Goal: Information Seeking & Learning: Learn about a topic

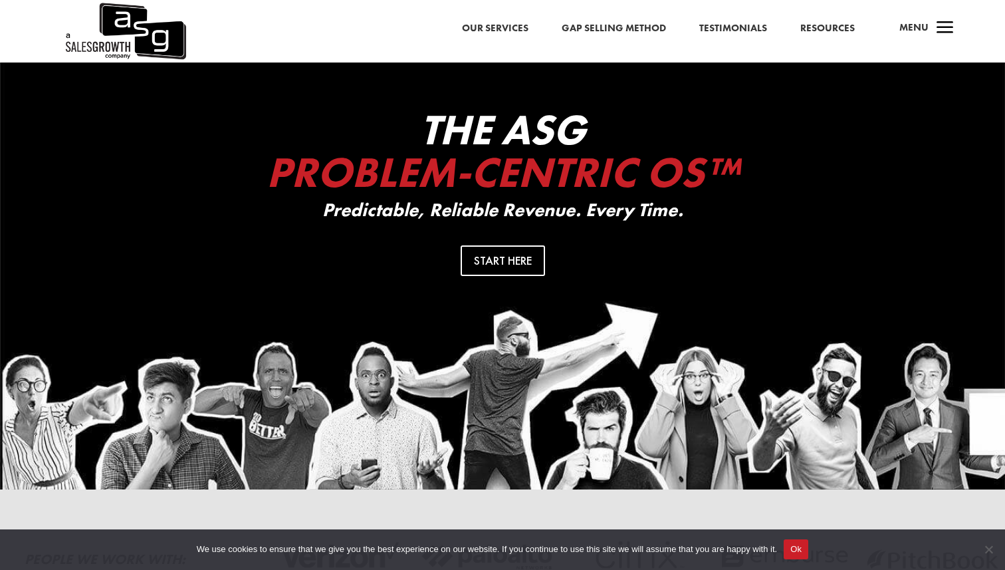
click at [944, 23] on span "a" at bounding box center [945, 28] width 27 height 27
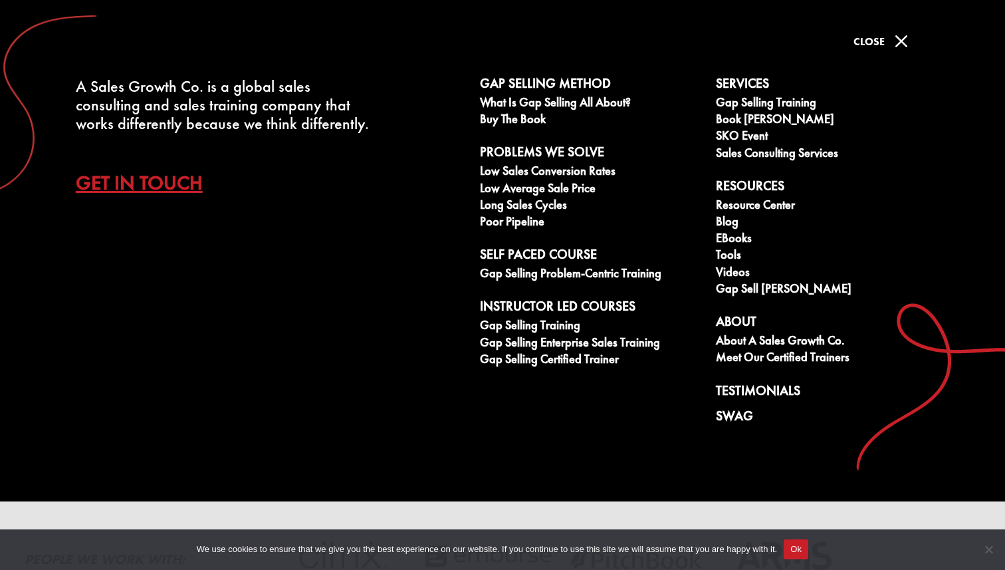
click at [902, 33] on span "M" at bounding box center [901, 41] width 27 height 27
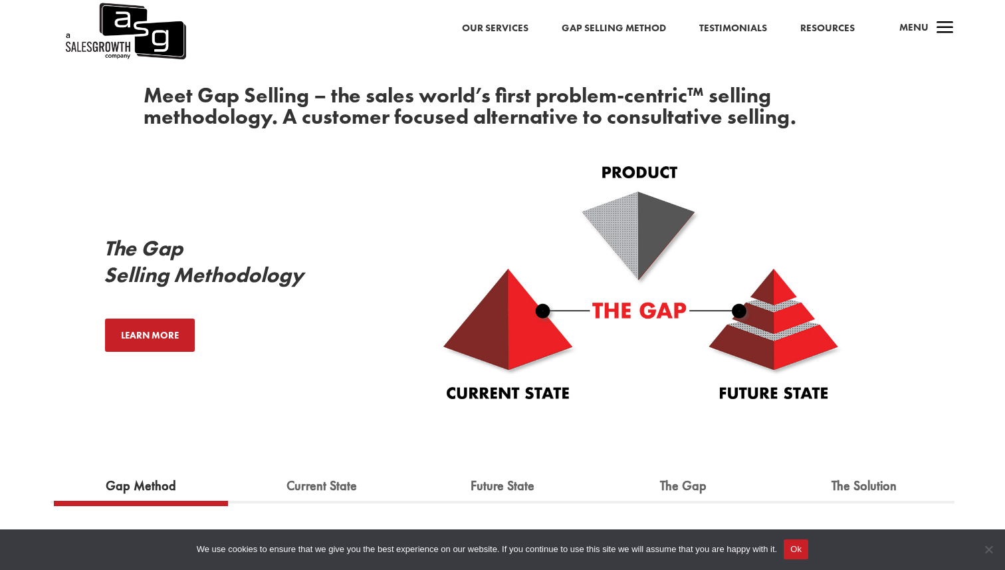
scroll to position [599, 0]
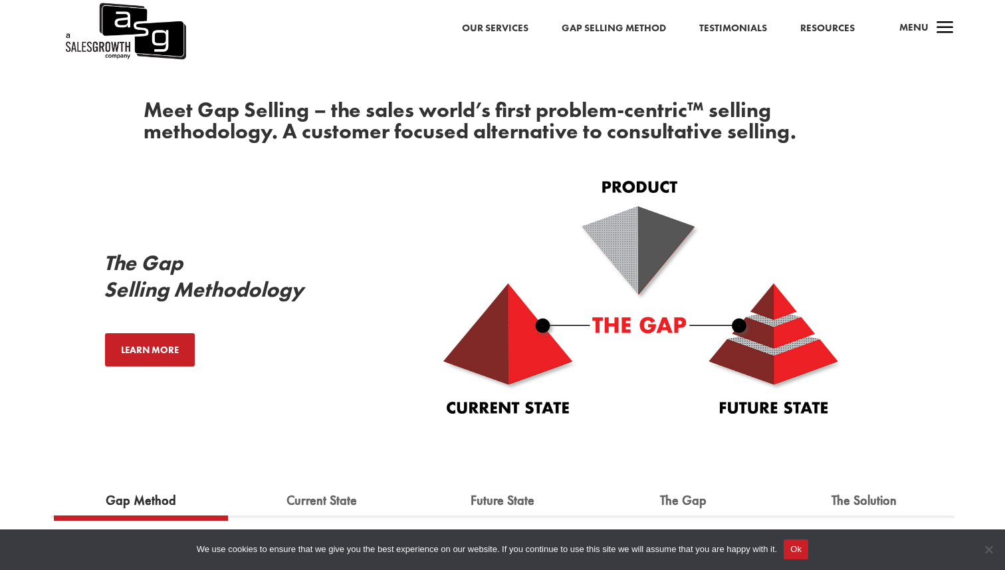
click at [634, 34] on link "Gap Selling Method" at bounding box center [614, 28] width 104 height 17
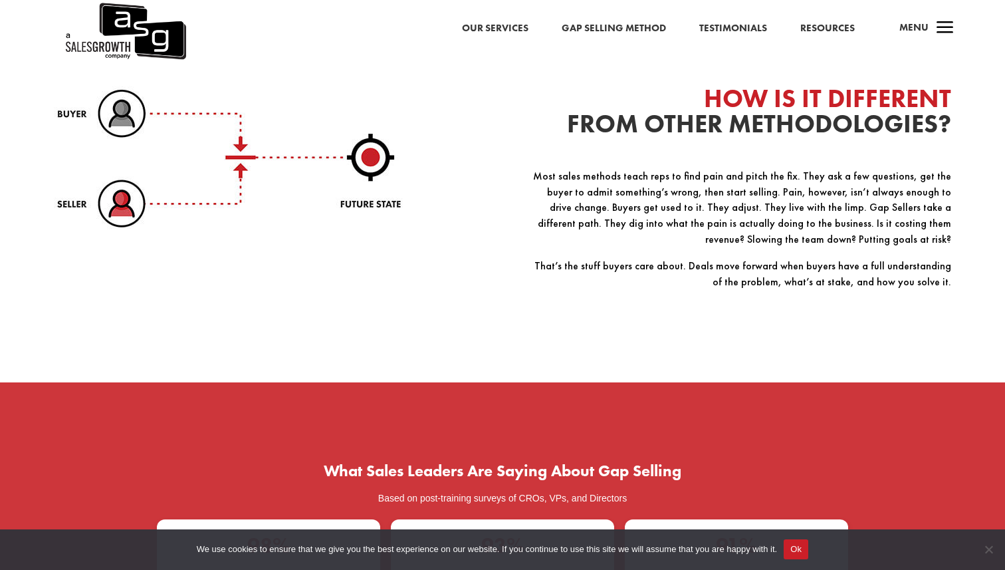
scroll to position [1811, 0]
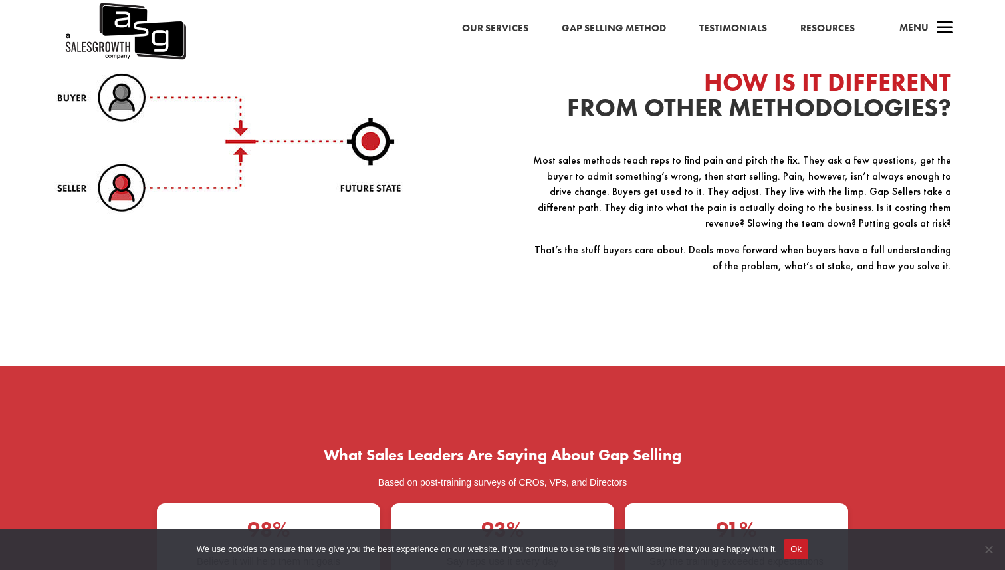
click at [492, 27] on link "Our Services" at bounding box center [495, 28] width 66 height 17
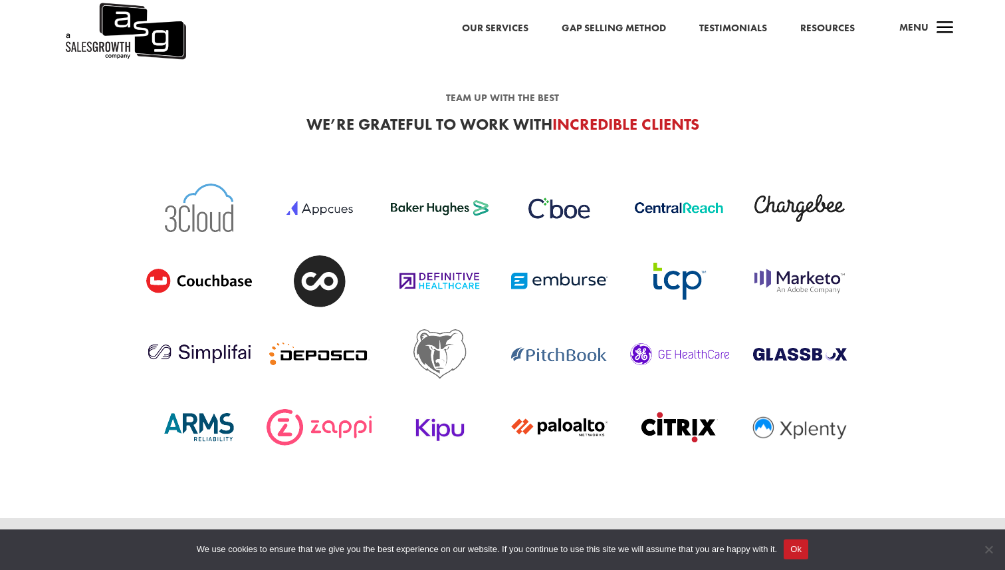
scroll to position [3102, 0]
